Goal: Information Seeking & Learning: Learn about a topic

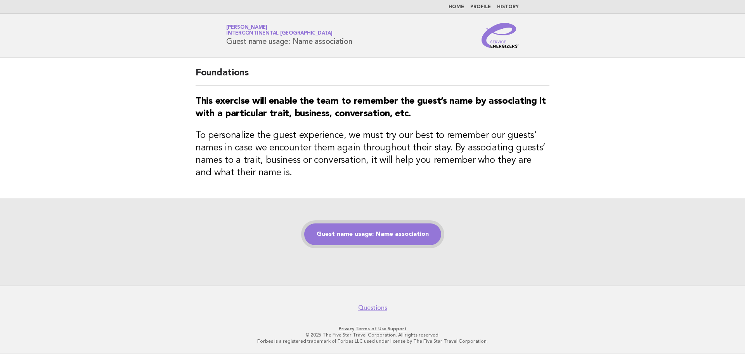
click at [431, 235] on link "Guest name usage: Name association" at bounding box center [372, 234] width 137 height 22
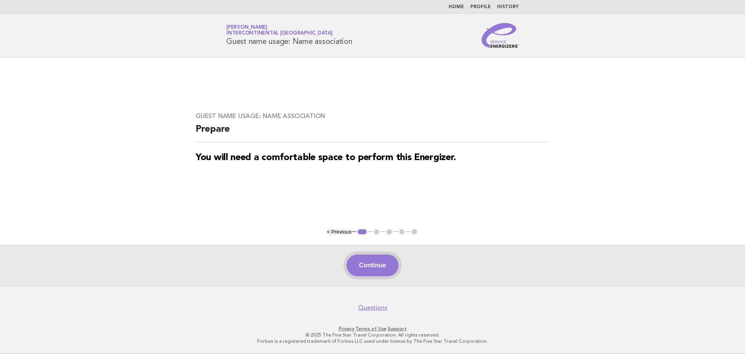
click at [391, 261] on button "Continue" at bounding box center [373, 265] width 52 height 22
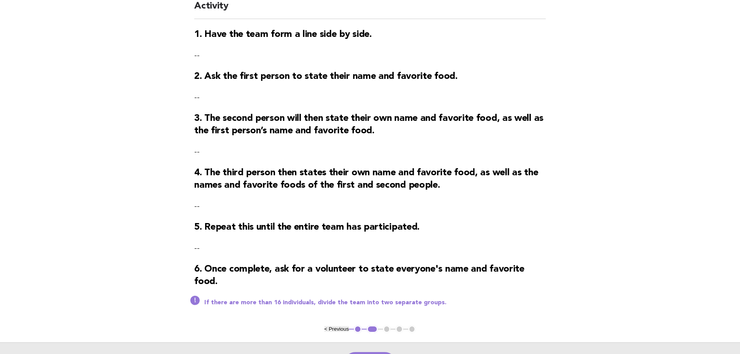
scroll to position [116, 0]
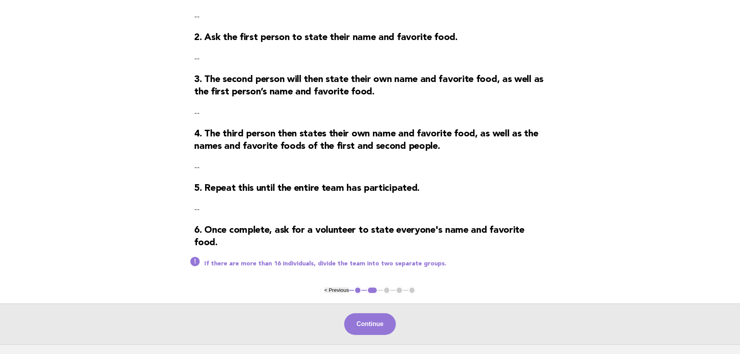
click at [309, 267] on p "If there are more than 16 individuals, divide the team into two separate groups." at bounding box center [374, 264] width 341 height 8
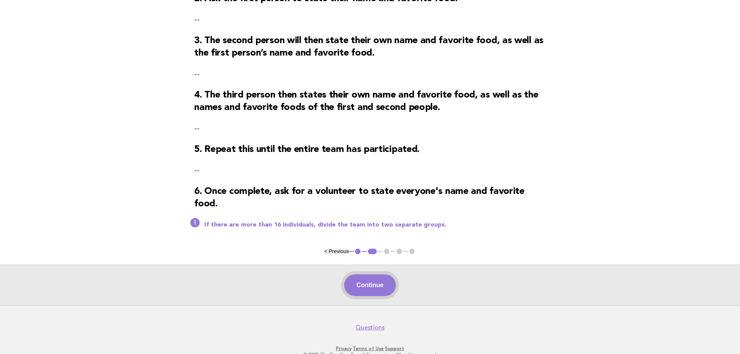
click at [395, 293] on button "Continue" at bounding box center [370, 285] width 52 height 22
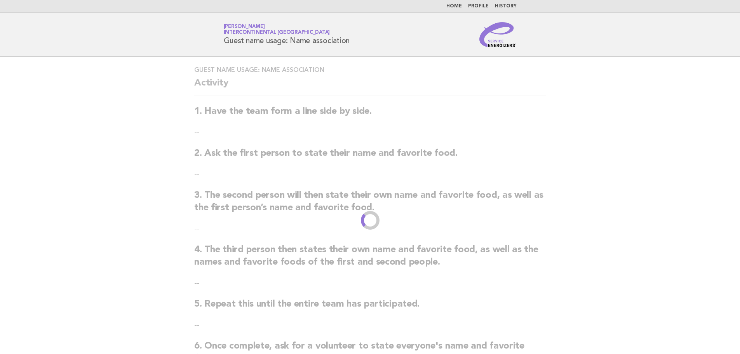
scroll to position [0, 0]
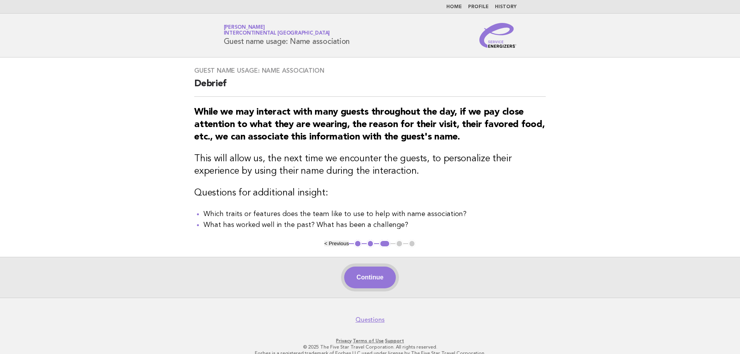
click at [372, 288] on button "Continue" at bounding box center [370, 277] width 52 height 22
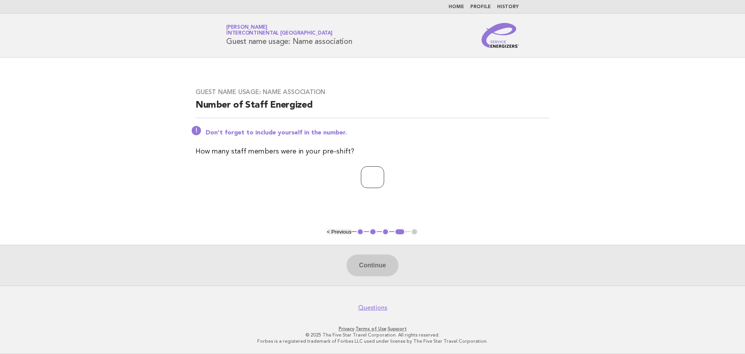
click at [378, 180] on input "number" at bounding box center [372, 177] width 23 height 22
type input "*"
click at [379, 265] on button "Continue" at bounding box center [373, 265] width 52 height 22
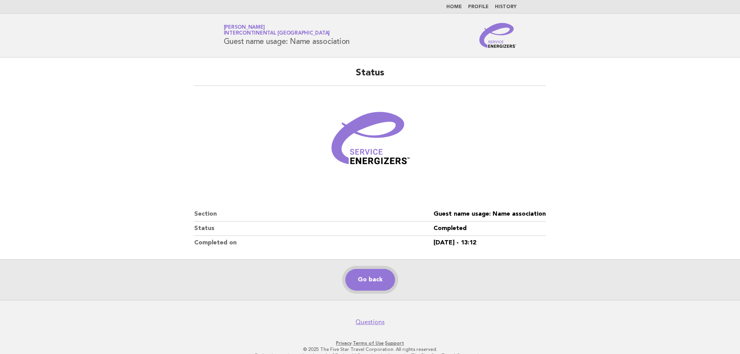
click at [376, 280] on link "Go back" at bounding box center [370, 280] width 50 height 22
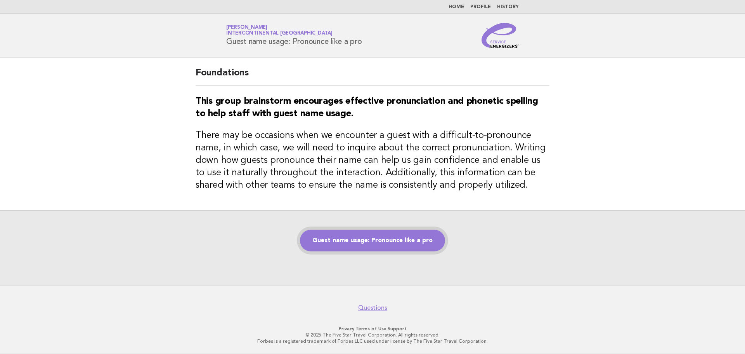
click at [395, 244] on link "Guest name usage: Pronounce like a pro" at bounding box center [372, 240] width 145 height 22
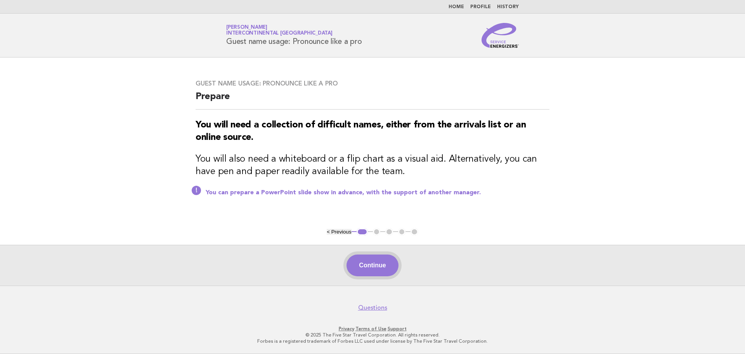
click at [386, 264] on button "Continue" at bounding box center [373, 265] width 52 height 22
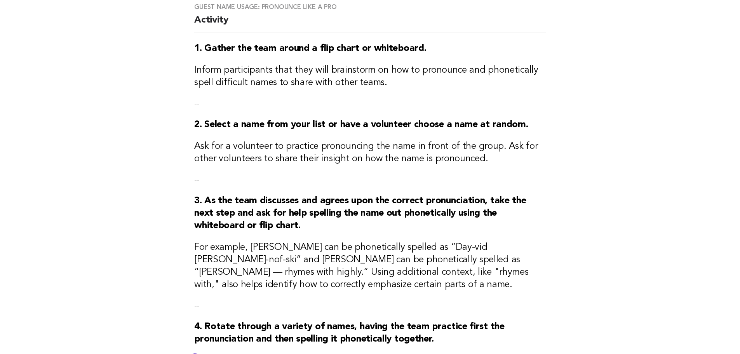
scroll to position [78, 0]
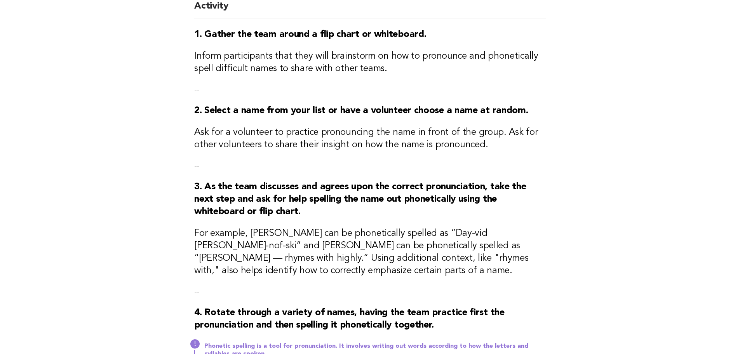
drag, startPoint x: 469, startPoint y: 300, endPoint x: 471, endPoint y: 306, distance: 5.7
click at [471, 306] on div "Guest name usage: Pronounce like a pro Activity 1. Gather the team around a fli…" at bounding box center [370, 178] width 370 height 396
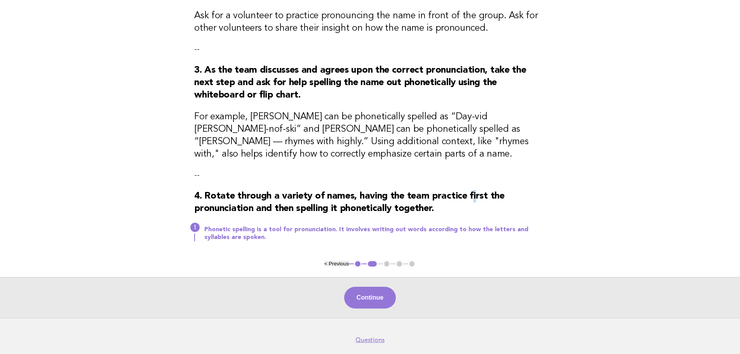
scroll to position [229, 0]
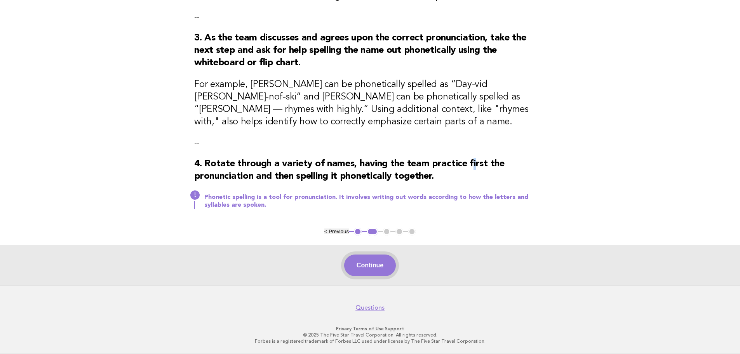
click at [382, 264] on button "Continue" at bounding box center [370, 265] width 52 height 22
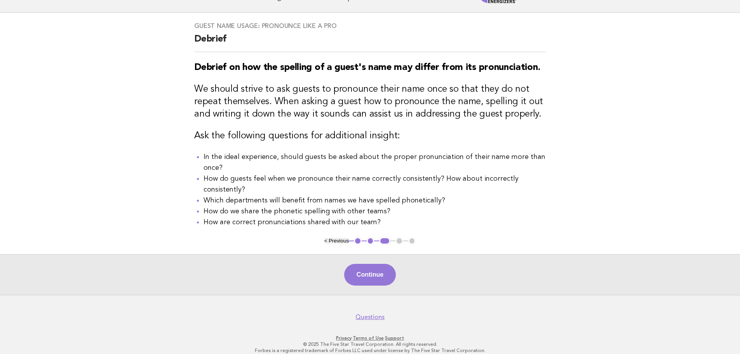
scroll to position [45, 0]
click at [373, 273] on button "Continue" at bounding box center [370, 274] width 52 height 22
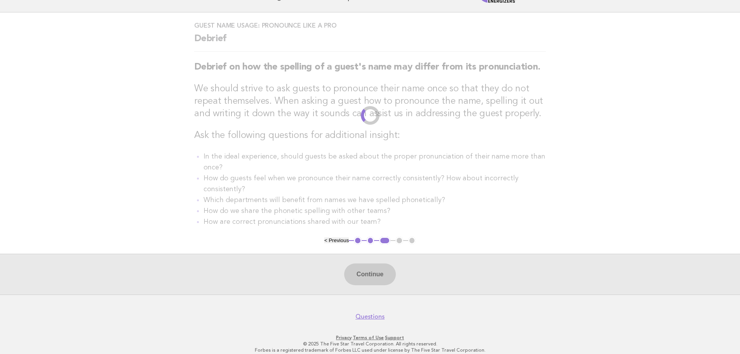
scroll to position [0, 0]
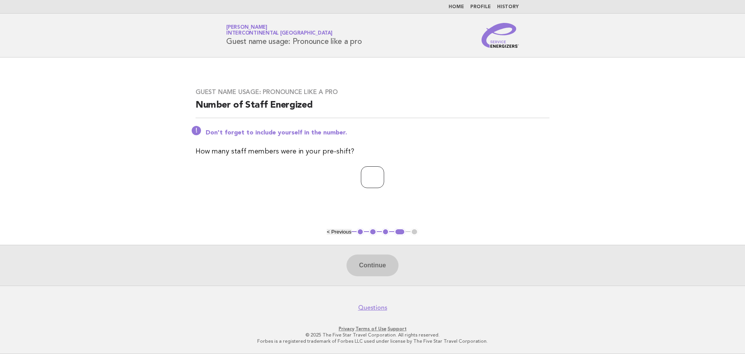
drag, startPoint x: 373, startPoint y: 163, endPoint x: 373, endPoint y: 171, distance: 7.8
click at [373, 170] on div "Guest name usage: Pronounce like a pro Number of Staff Energized Don't forget t…" at bounding box center [372, 143] width 373 height 128
click at [373, 171] on input "number" at bounding box center [372, 177] width 23 height 22
type input "**"
click at [393, 266] on button "Continue" at bounding box center [373, 265] width 52 height 22
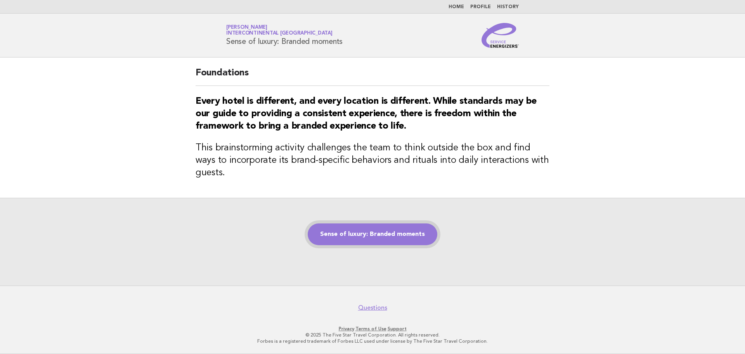
click at [341, 232] on link "Sense of luxury: Branded moments" at bounding box center [373, 234] width 130 height 22
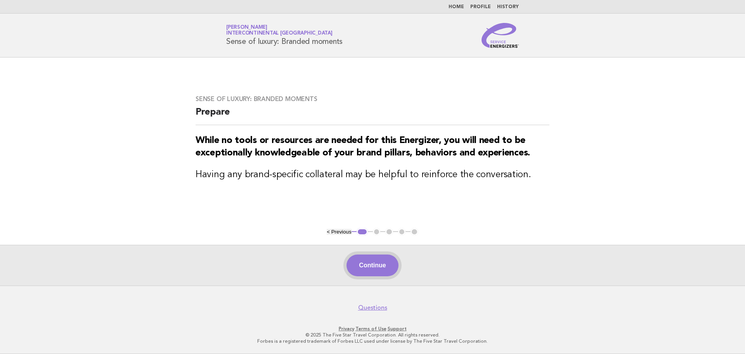
click at [371, 271] on button "Continue" at bounding box center [373, 265] width 52 height 22
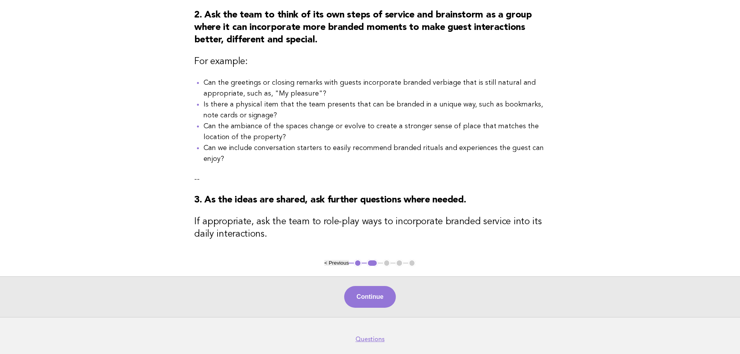
scroll to position [194, 0]
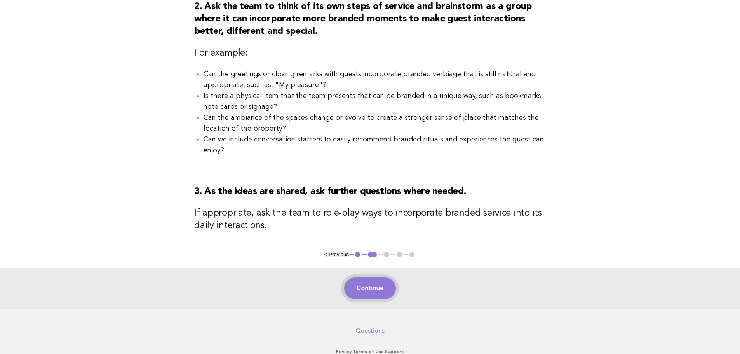
click at [392, 290] on button "Continue" at bounding box center [370, 288] width 52 height 22
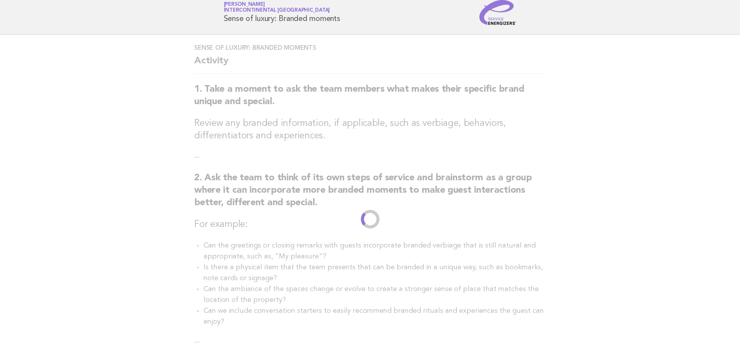
scroll to position [0, 0]
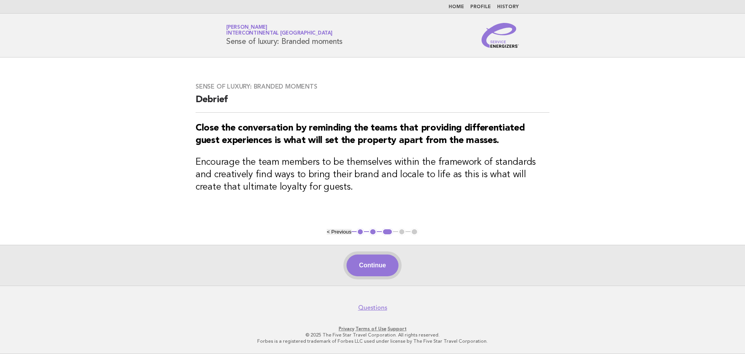
click at [363, 267] on button "Continue" at bounding box center [373, 265] width 52 height 22
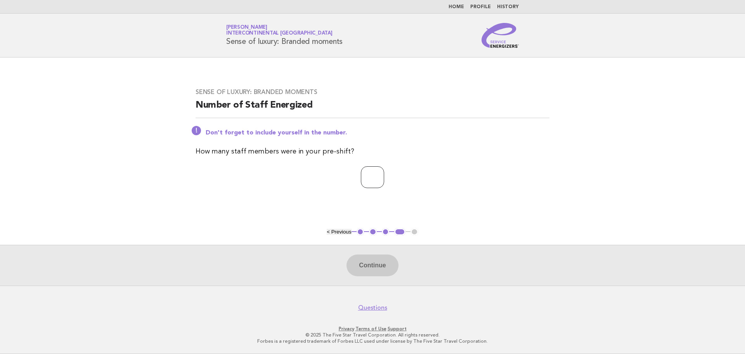
click at [378, 176] on input "number" at bounding box center [372, 177] width 23 height 22
type input "**"
click at [389, 269] on button "Continue" at bounding box center [373, 265] width 52 height 22
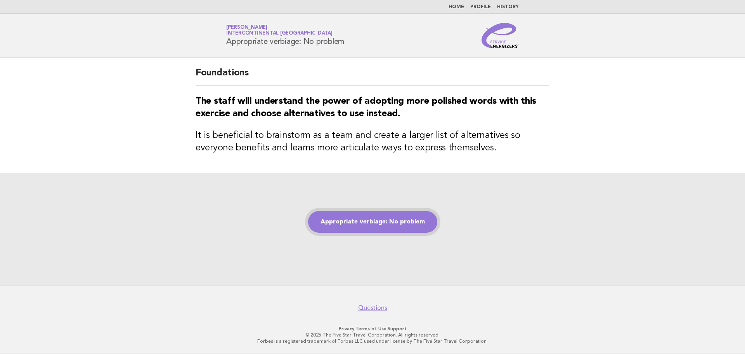
click at [409, 224] on link "Appropriate verbiage: No problem" at bounding box center [372, 222] width 129 height 22
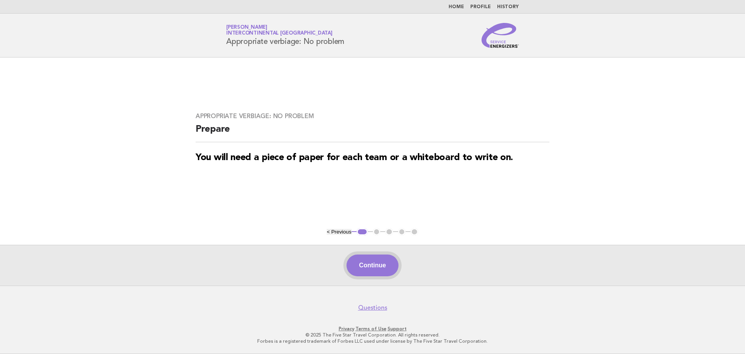
click at [393, 263] on button "Continue" at bounding box center [373, 265] width 52 height 22
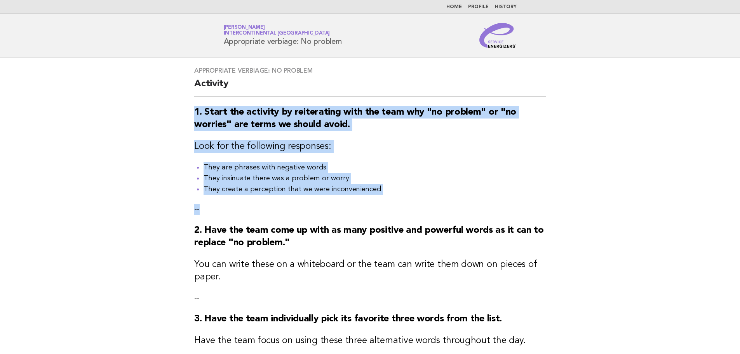
drag, startPoint x: 184, startPoint y: 100, endPoint x: 431, endPoint y: 212, distance: 270.9
click at [431, 212] on div "Appropriate verbiage: No problem Activity 1. Start the activity by reiterating …" at bounding box center [370, 224] width 370 height 334
click at [270, 182] on li "They insinuate there was a problem or worry" at bounding box center [374, 178] width 342 height 11
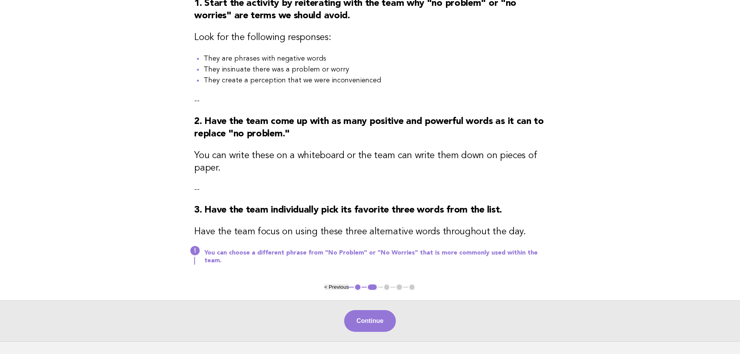
scroll to position [116, 0]
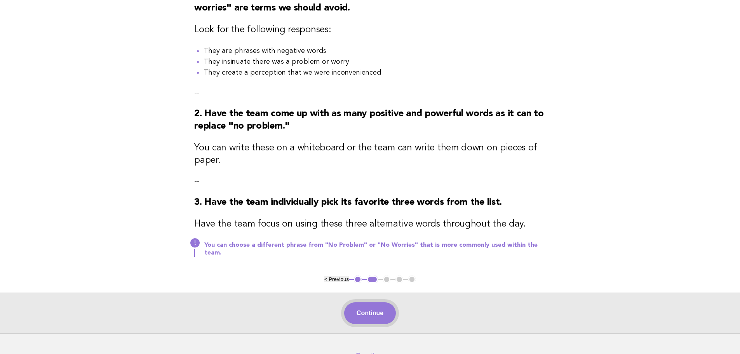
click at [377, 315] on button "Continue" at bounding box center [370, 313] width 52 height 22
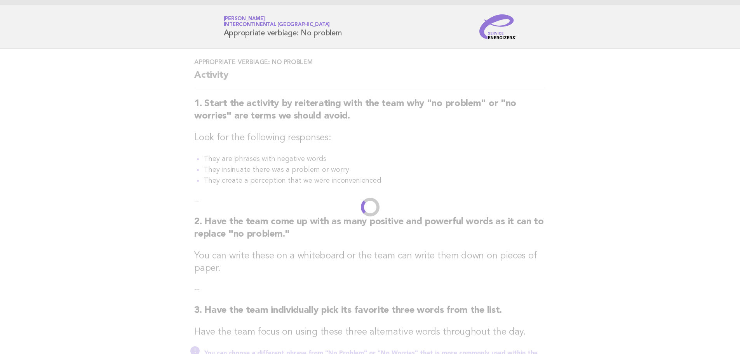
scroll to position [0, 0]
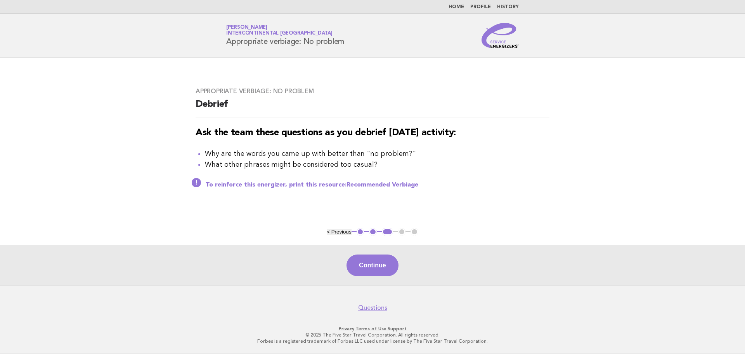
click at [375, 186] on link "Recommended Verbiage" at bounding box center [383, 185] width 72 height 6
click at [367, 265] on button "Continue" at bounding box center [373, 265] width 52 height 22
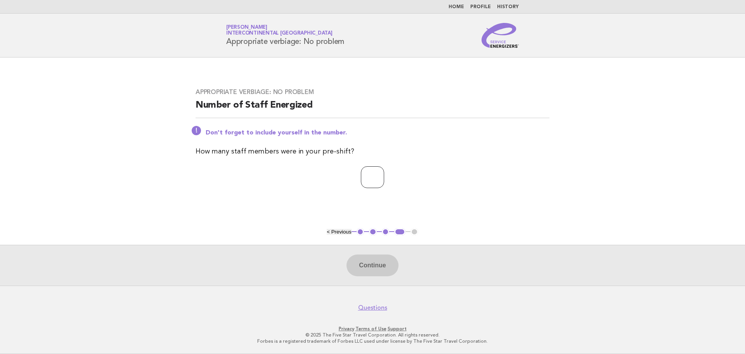
click at [361, 174] on input "number" at bounding box center [372, 177] width 23 height 22
type input "**"
click at [377, 265] on button "Continue" at bounding box center [373, 265] width 52 height 22
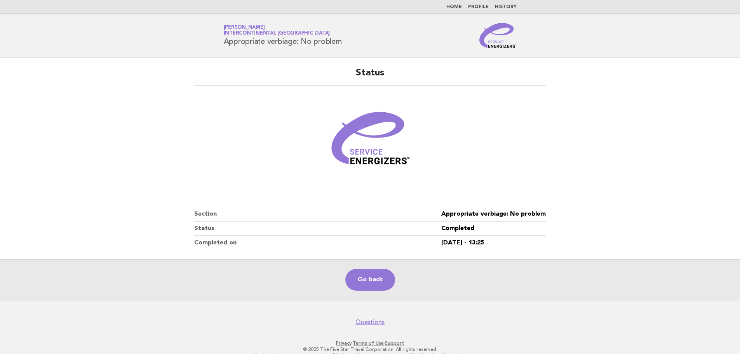
drag, startPoint x: 472, startPoint y: 28, endPoint x: 479, endPoint y: 24, distance: 8.0
click at [479, 24] on div "Service Energizers Nikolas Matsas InterContinental Doha Beach & Spa Appropriate…" at bounding box center [370, 35] width 314 height 25
click at [491, 35] on img at bounding box center [497, 35] width 37 height 25
click at [502, 47] on img at bounding box center [497, 35] width 37 height 25
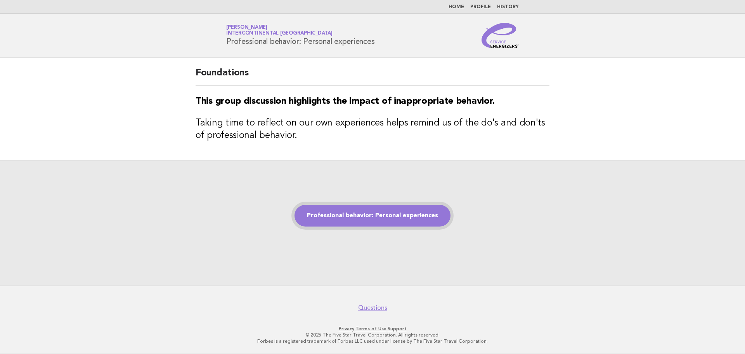
click at [424, 215] on link "Professional behavior: Personal experiences" at bounding box center [373, 216] width 156 height 22
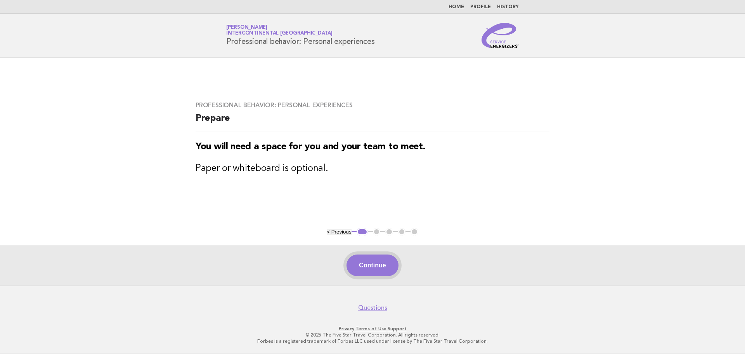
click at [384, 272] on button "Continue" at bounding box center [373, 265] width 52 height 22
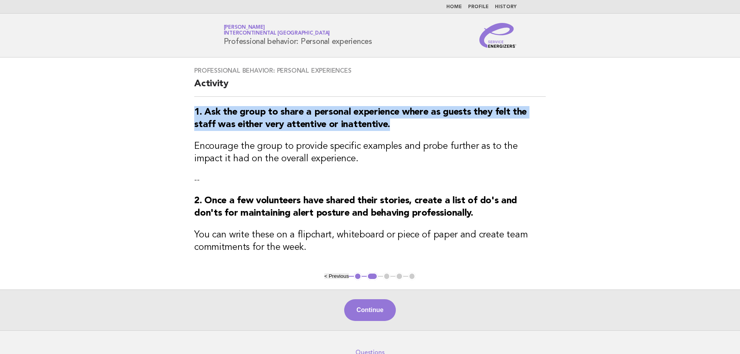
drag, startPoint x: 387, startPoint y: 125, endPoint x: 191, endPoint y: 110, distance: 196.3
click at [191, 110] on div "Professional behavior: Personal experiences Activity 1. Ask the group to share …" at bounding box center [370, 164] width 370 height 215
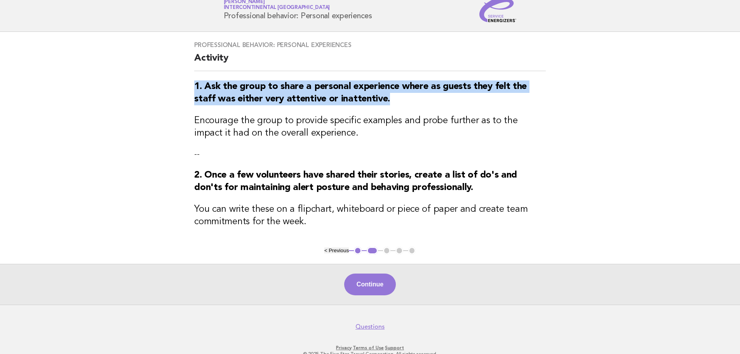
scroll to position [39, 0]
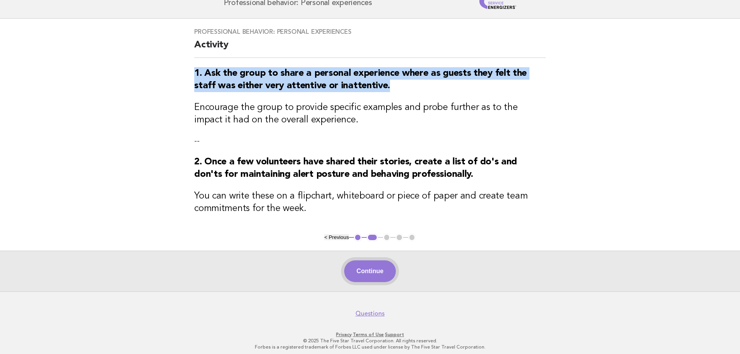
click at [382, 277] on button "Continue" at bounding box center [370, 271] width 52 height 22
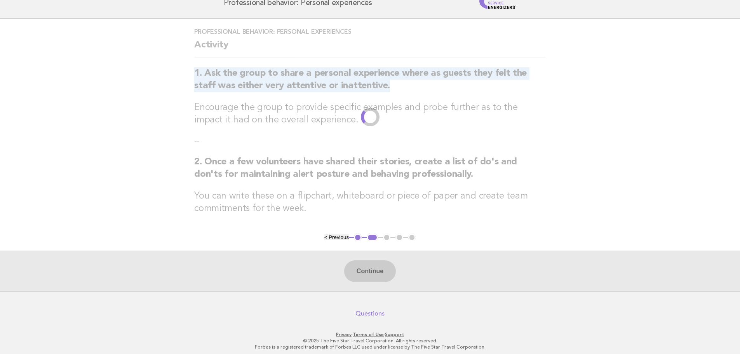
scroll to position [0, 0]
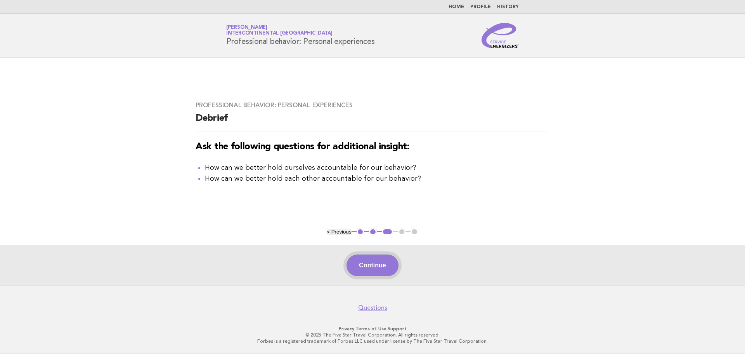
click at [379, 264] on button "Continue" at bounding box center [373, 265] width 52 height 22
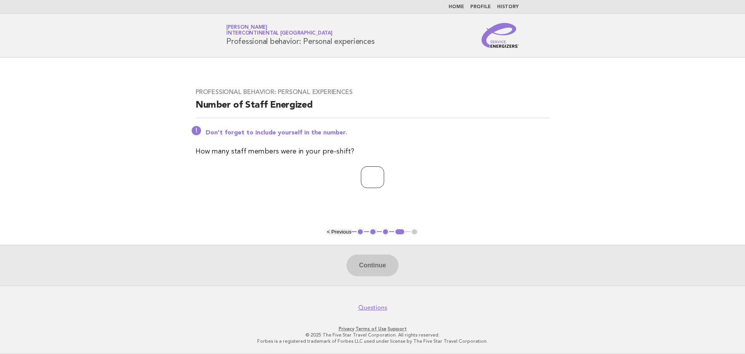
click at [364, 175] on input "number" at bounding box center [372, 177] width 23 height 22
type input "**"
click at [367, 261] on button "Continue" at bounding box center [373, 265] width 52 height 22
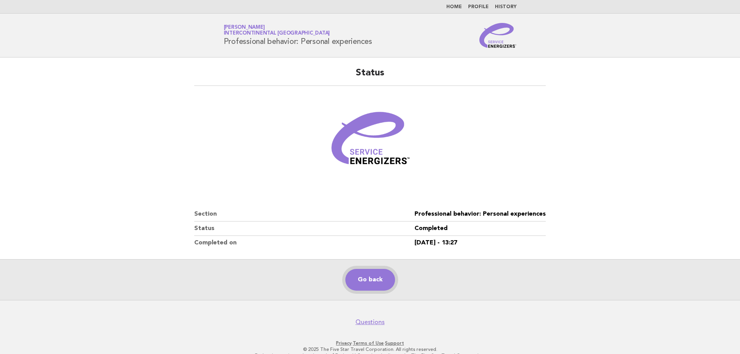
click at [370, 289] on link "Go back" at bounding box center [370, 280] width 50 height 22
